Goal: Information Seeking & Learning: Find specific page/section

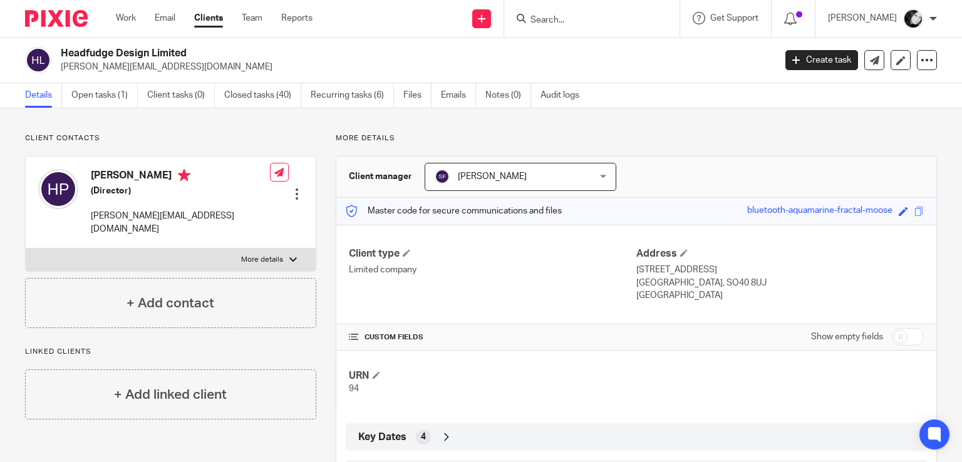
click at [575, 28] on div at bounding box center [591, 18] width 175 height 37
click at [571, 18] on input "Search" at bounding box center [585, 20] width 113 height 11
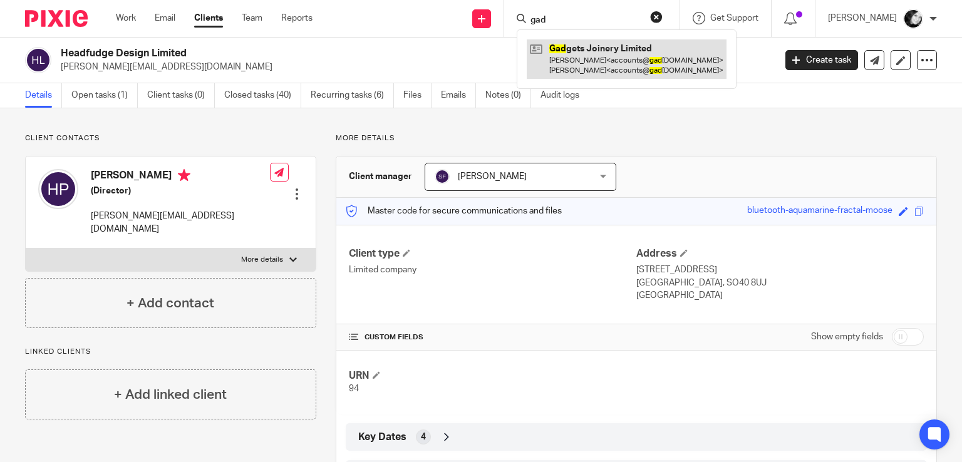
type input "gad"
click at [596, 61] on link at bounding box center [627, 58] width 200 height 39
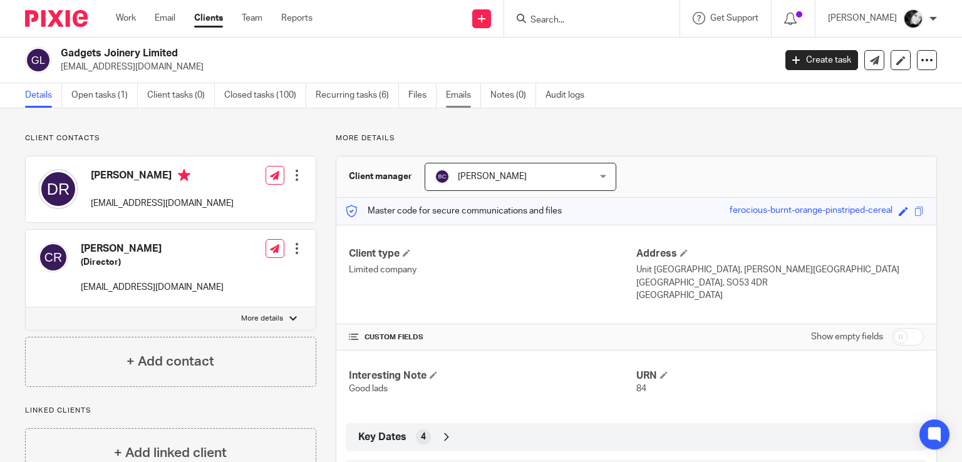
click at [462, 103] on link "Emails" at bounding box center [463, 95] width 35 height 24
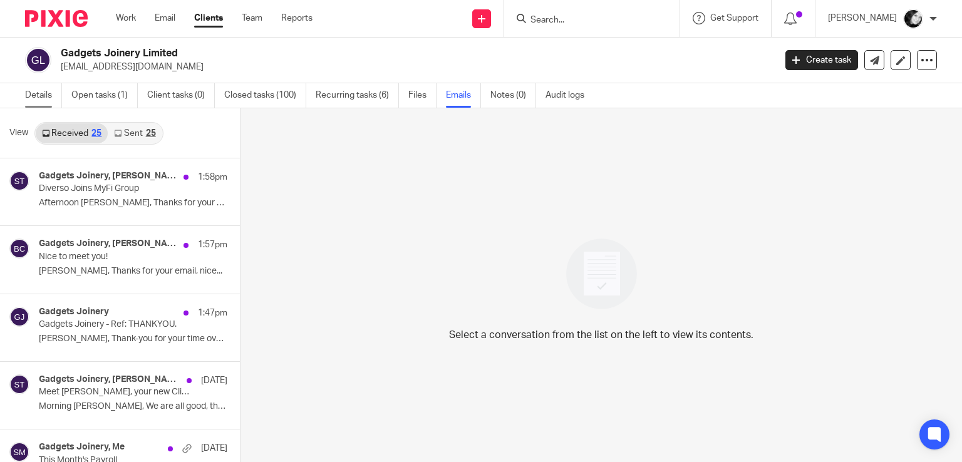
click at [42, 96] on link "Details" at bounding box center [43, 95] width 37 height 24
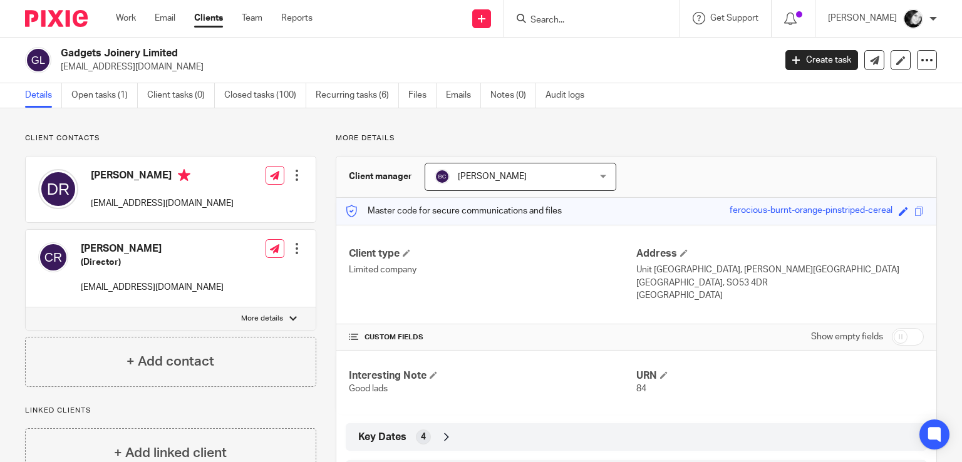
click at [612, 18] on input "Search" at bounding box center [585, 20] width 113 height 11
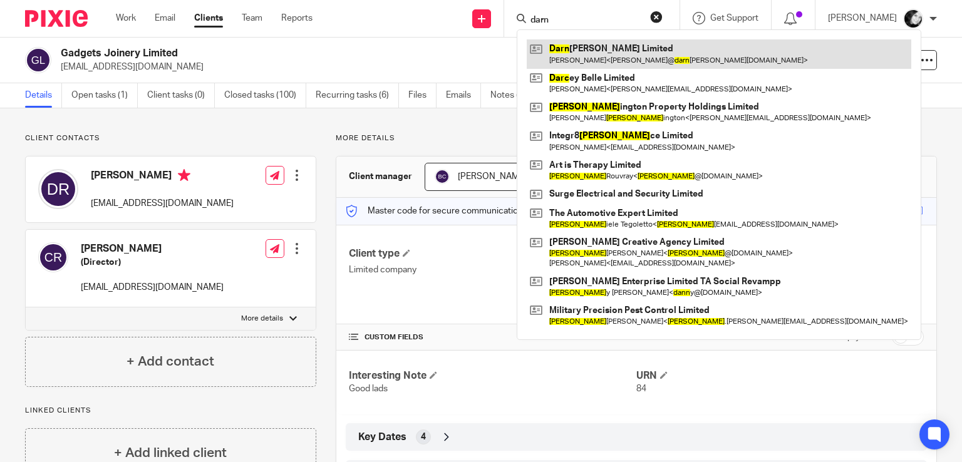
type input "darn"
click at [620, 55] on link at bounding box center [719, 53] width 385 height 29
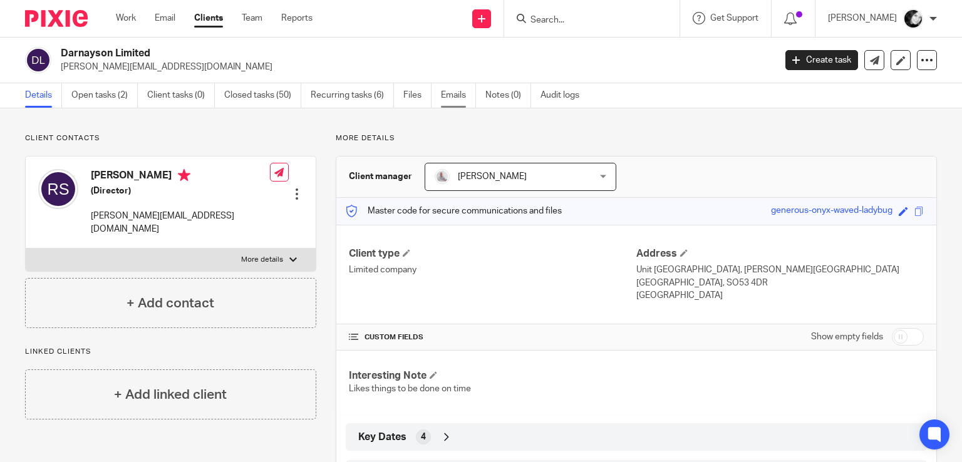
click at [454, 95] on link "Emails" at bounding box center [458, 95] width 35 height 24
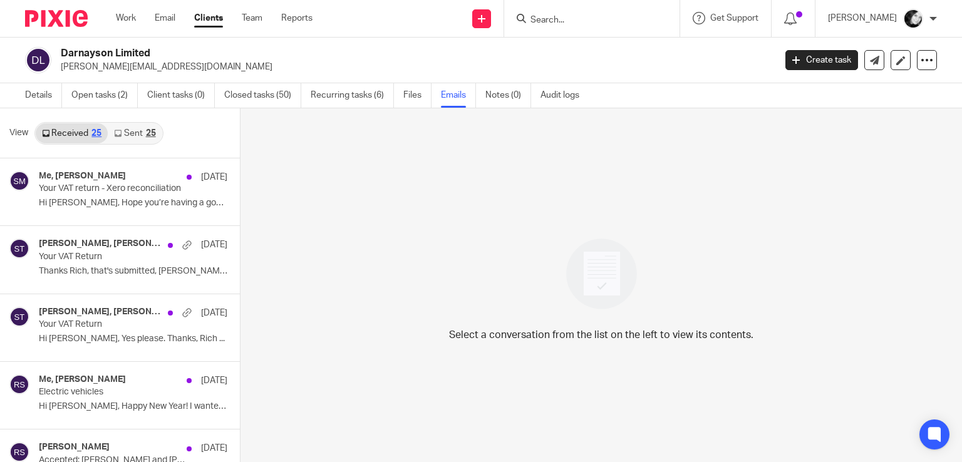
click at [127, 134] on link "Sent 25" at bounding box center [135, 133] width 54 height 20
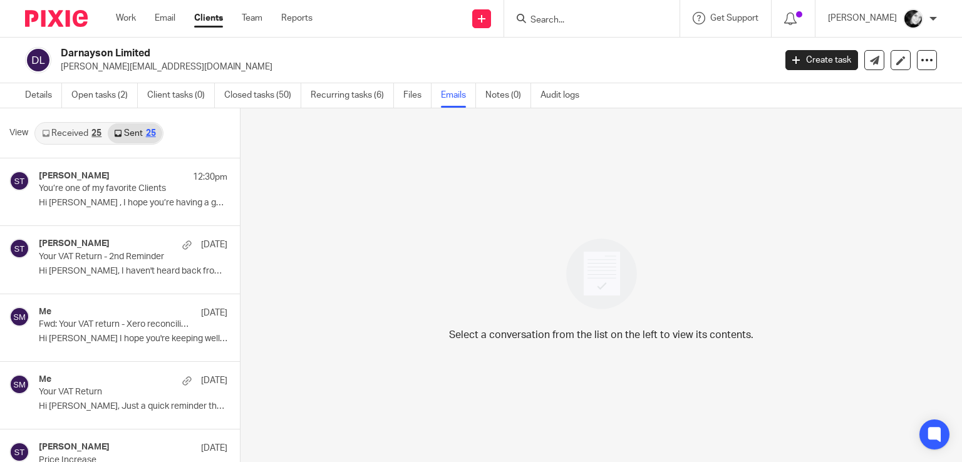
scroll to position [2, 0]
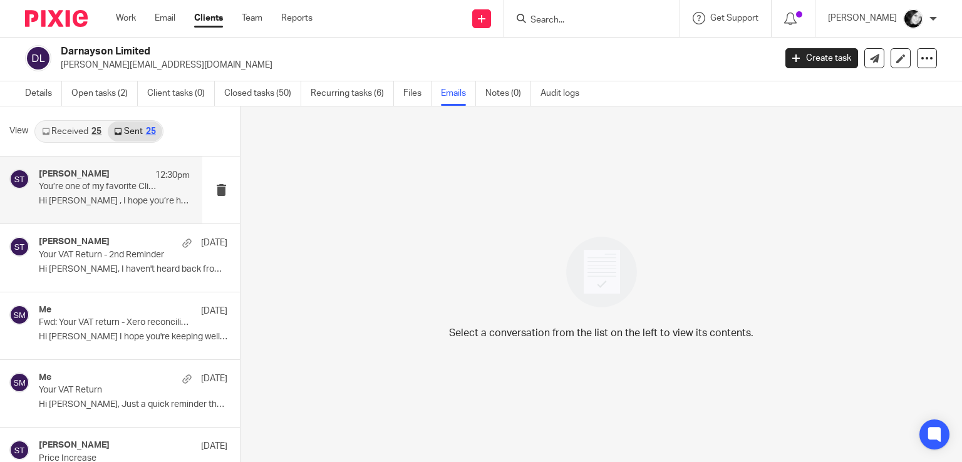
click at [125, 182] on p "You’re one of my favorite Clients" at bounding box center [99, 187] width 121 height 11
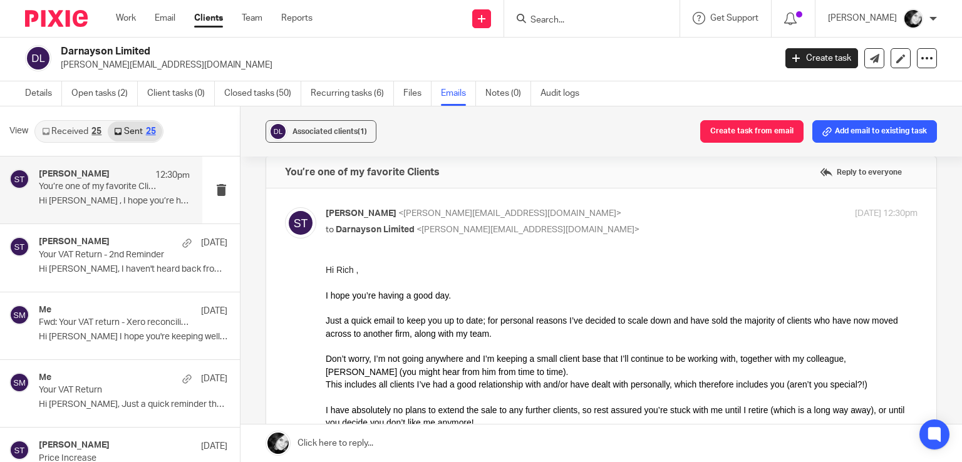
scroll to position [0, 0]
